Goal: Task Accomplishment & Management: Manage account settings

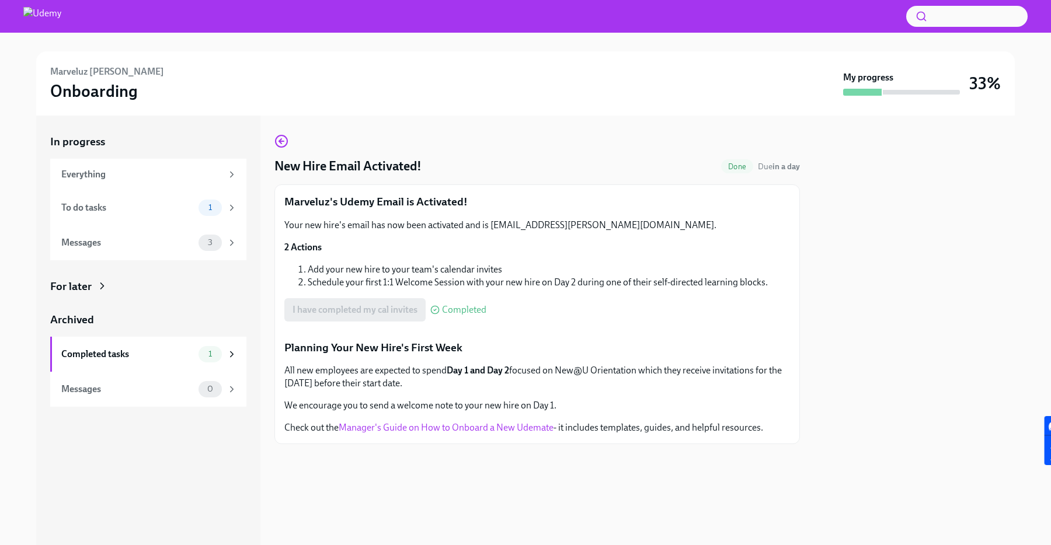
scroll to position [1, 0]
click at [208, 207] on span "1" at bounding box center [210, 207] width 18 height 9
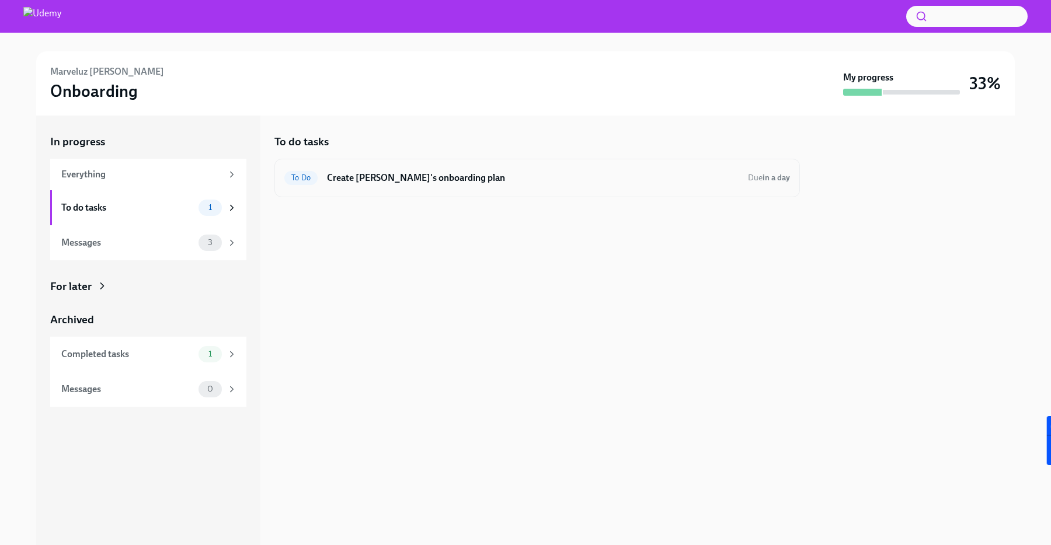
click at [428, 184] on div "To Do Create [PERSON_NAME]'s onboarding plan Due in a day" at bounding box center [537, 178] width 506 height 19
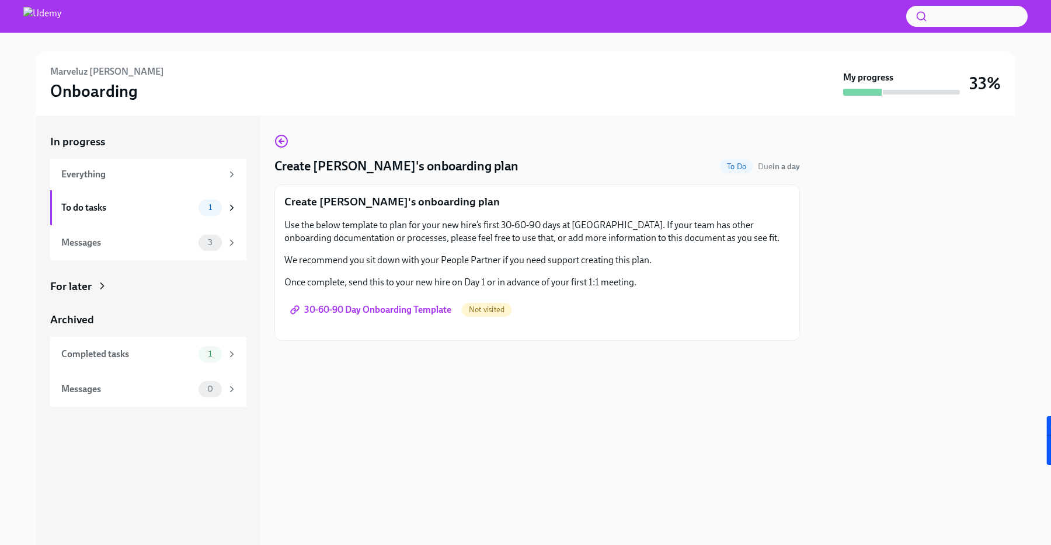
click at [391, 310] on span "30-60-90 Day Onboarding Template" at bounding box center [372, 310] width 159 height 12
click at [184, 238] on div "Messages" at bounding box center [127, 242] width 133 height 13
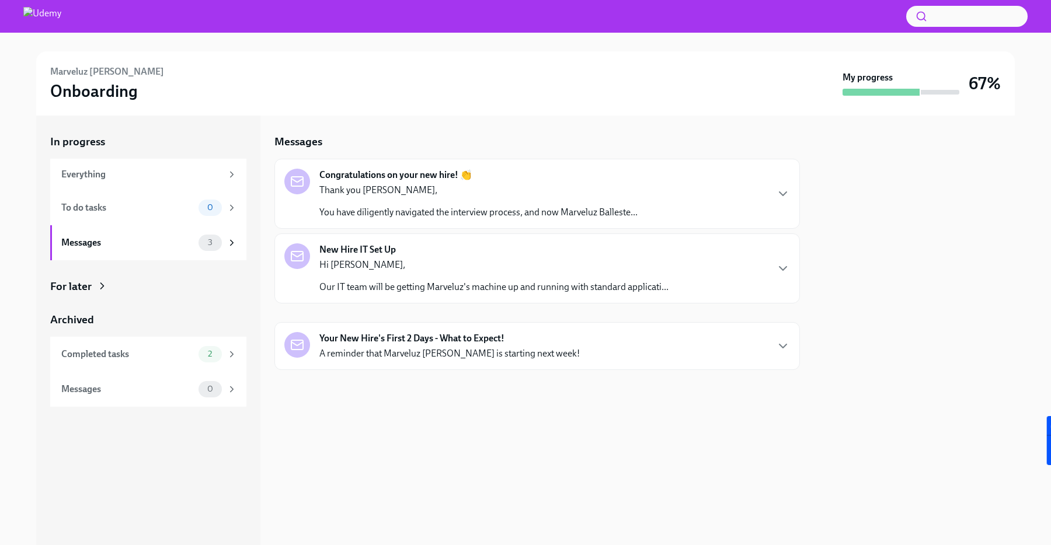
click at [444, 196] on div "Thank you [PERSON_NAME], You have diligently navigated the interview process, a…" at bounding box center [478, 201] width 318 height 35
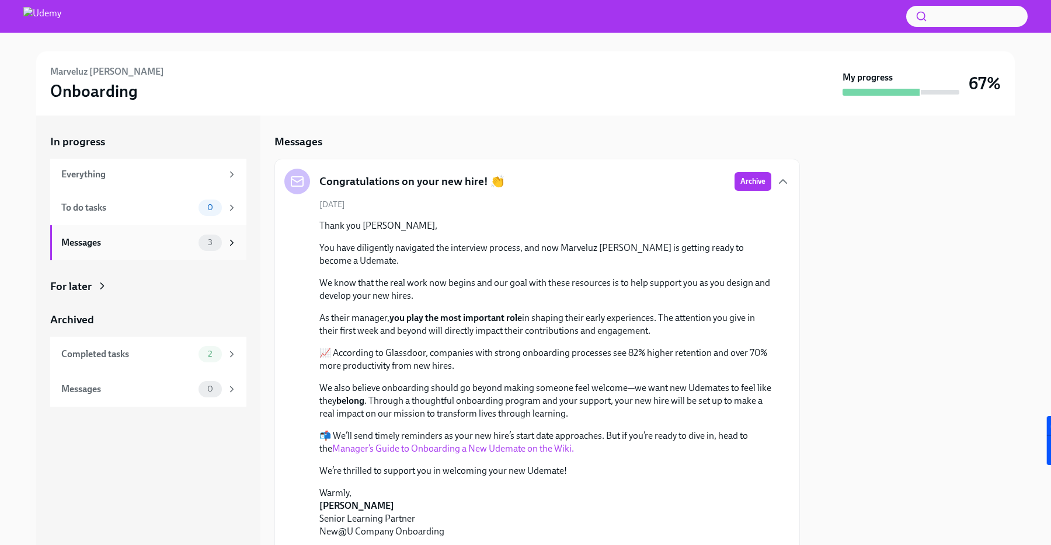
click at [219, 249] on div "3" at bounding box center [218, 243] width 39 height 16
click at [784, 181] on icon "button" at bounding box center [783, 182] width 14 height 14
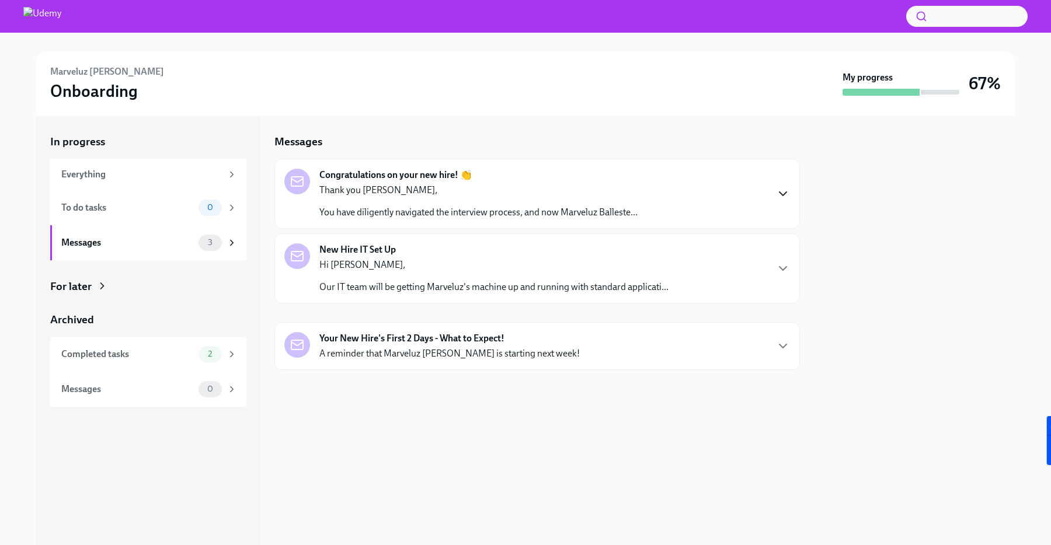
click at [655, 256] on div "New Hire IT Set Up Hi [PERSON_NAME], Our IT team will be getting Marveluz's mac…" at bounding box center [493, 268] width 349 height 50
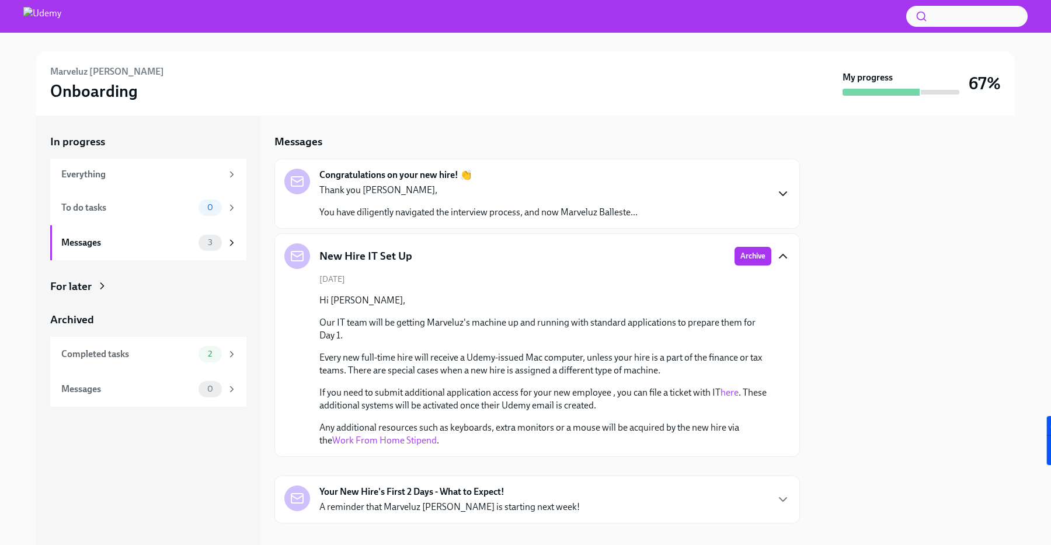
click at [784, 253] on icon "button" at bounding box center [783, 256] width 14 height 14
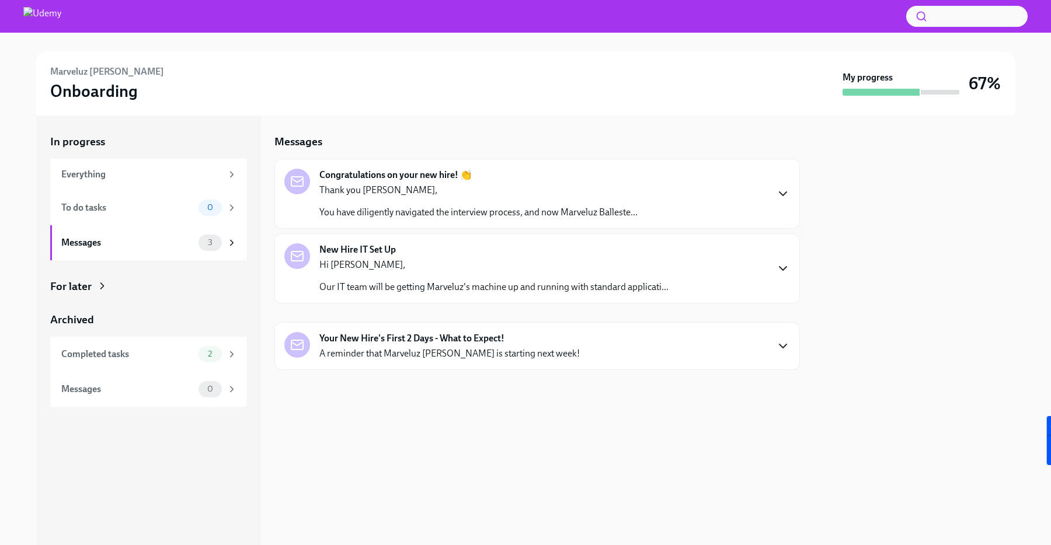
click at [789, 344] on icon "button" at bounding box center [783, 346] width 14 height 14
